Goal: Task Accomplishment & Management: Manage account settings

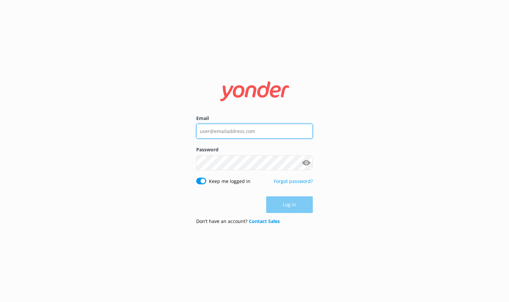
type input "[EMAIL_ADDRESS][DOMAIN_NAME]"
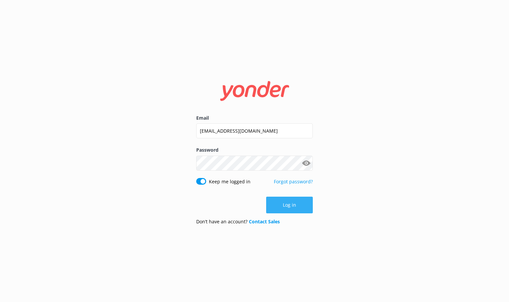
click at [281, 203] on div "Log in" at bounding box center [254, 205] width 117 height 17
click at [281, 203] on button "Log in" at bounding box center [289, 205] width 47 height 17
